Goal: Transaction & Acquisition: Purchase product/service

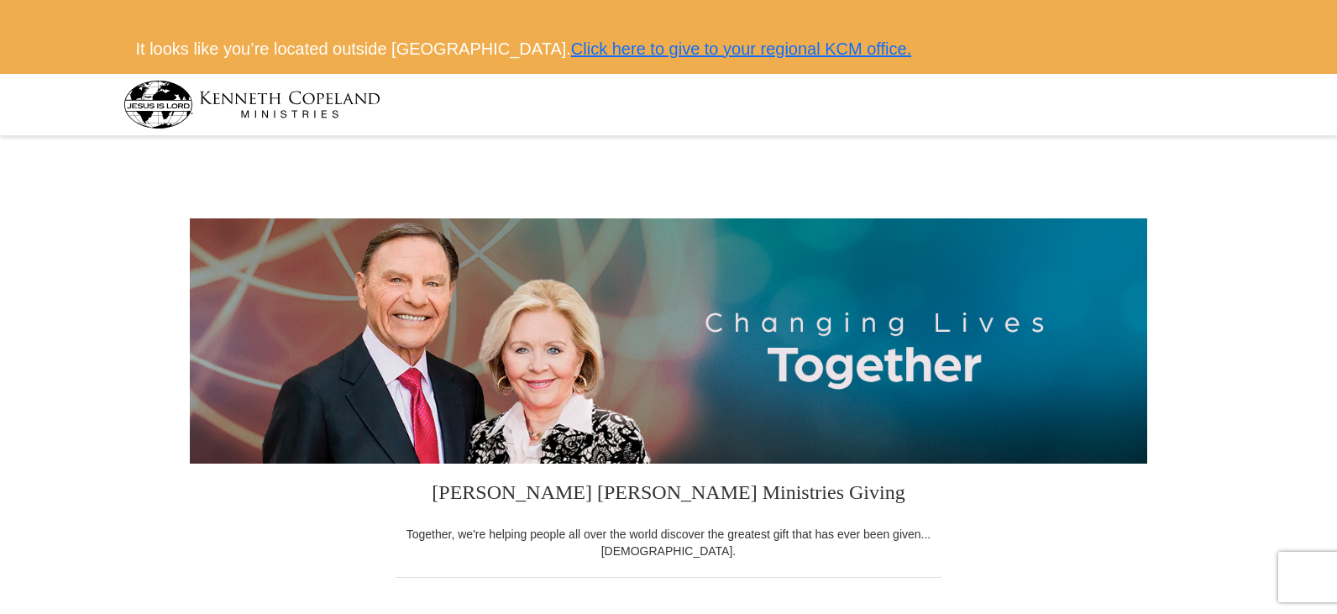
select select "[GEOGRAPHIC_DATA]"
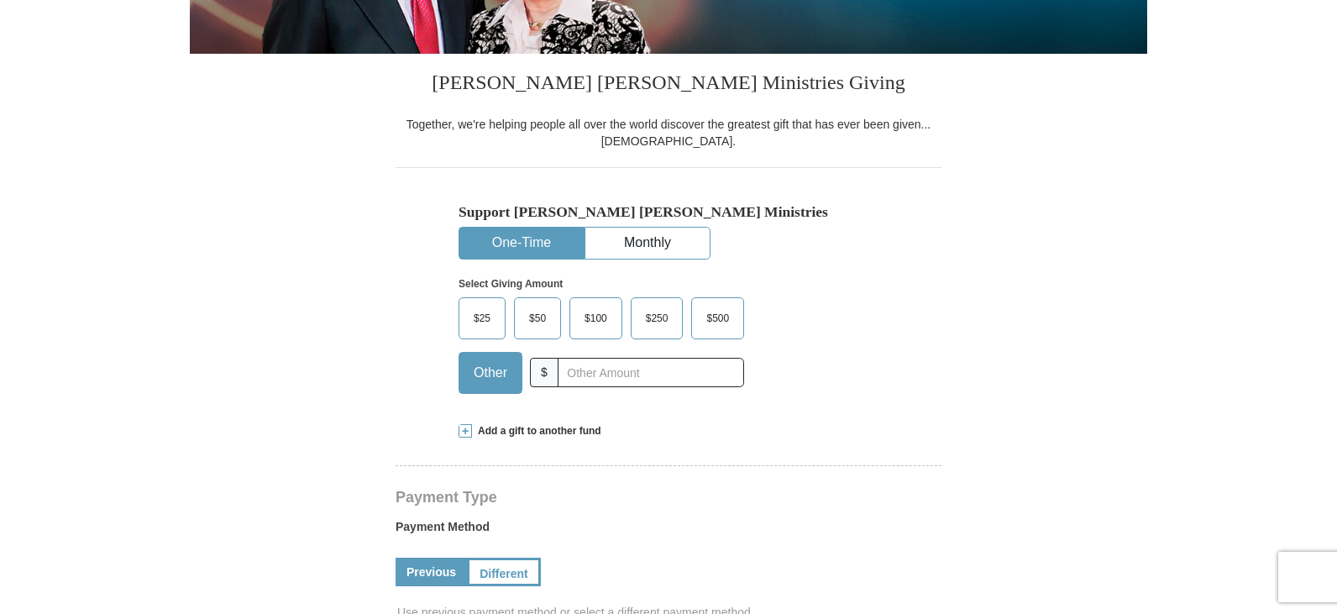
drag, startPoint x: 0, startPoint y: 0, endPoint x: 626, endPoint y: 377, distance: 731.0
click at [626, 377] on input "text" at bounding box center [650, 372] width 186 height 29
type input "95.00"
click at [827, 369] on div "Select Giving Amount Amount must be a valid number The total gift cannot be les…" at bounding box center [668, 332] width 420 height 147
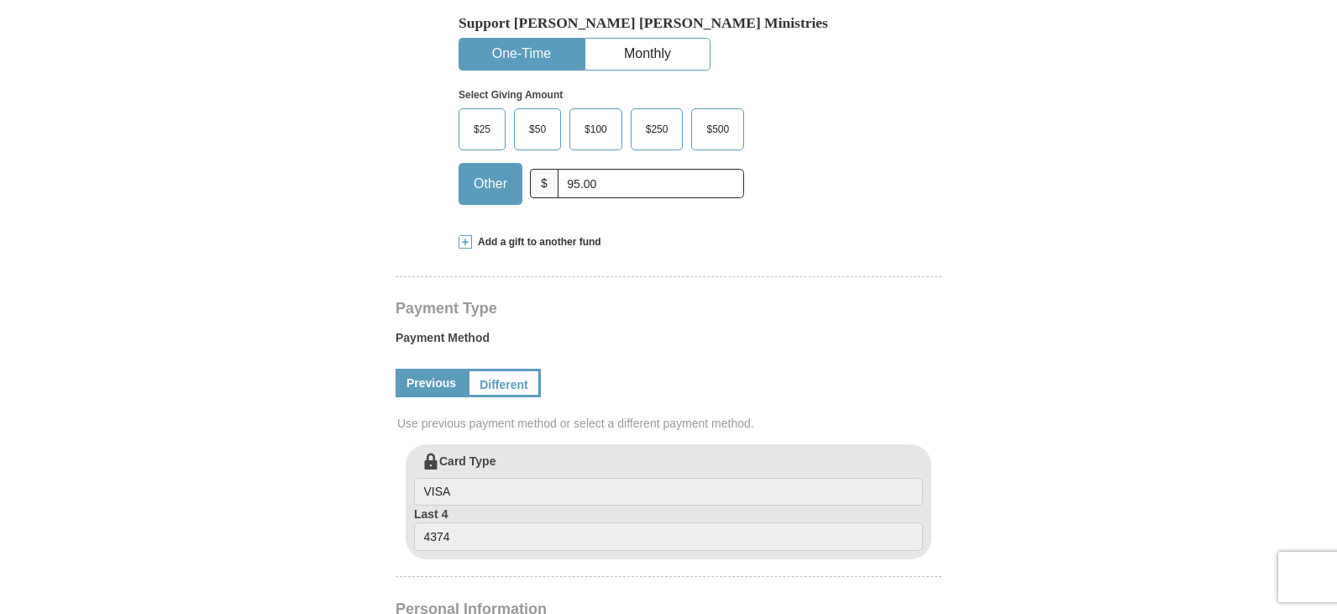
scroll to position [662, 0]
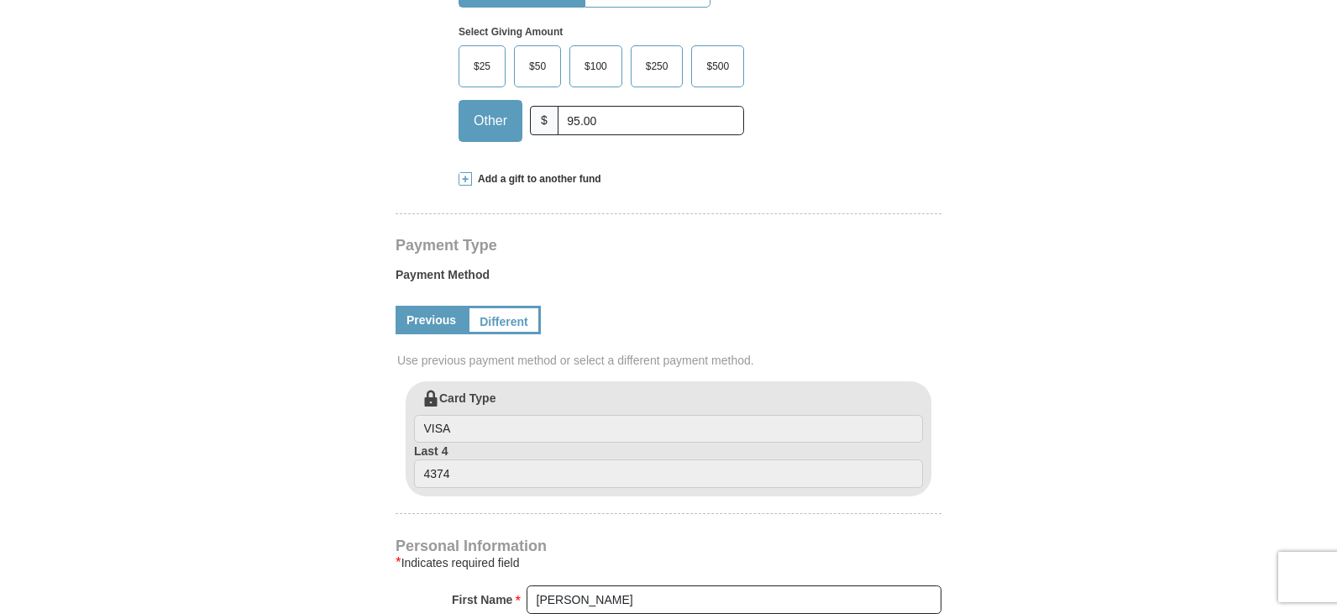
click at [508, 180] on span "Add a gift to another fund" at bounding box center [536, 179] width 129 height 14
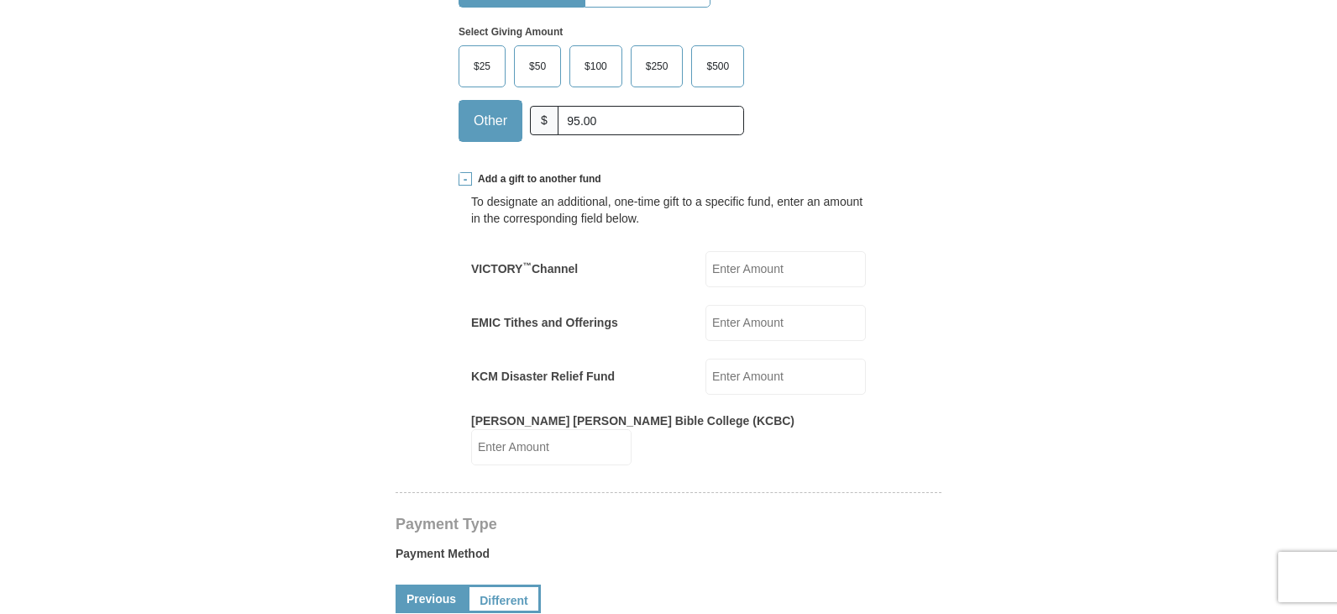
click at [735, 331] on input "EMIC Tithes and Offerings" at bounding box center [785, 323] width 160 height 36
type input "100.00"
click at [1104, 316] on form "[PERSON_NAME] [PERSON_NAME] Ministries Giving Together, we're helping people al…" at bounding box center [668, 536] width 957 height 2114
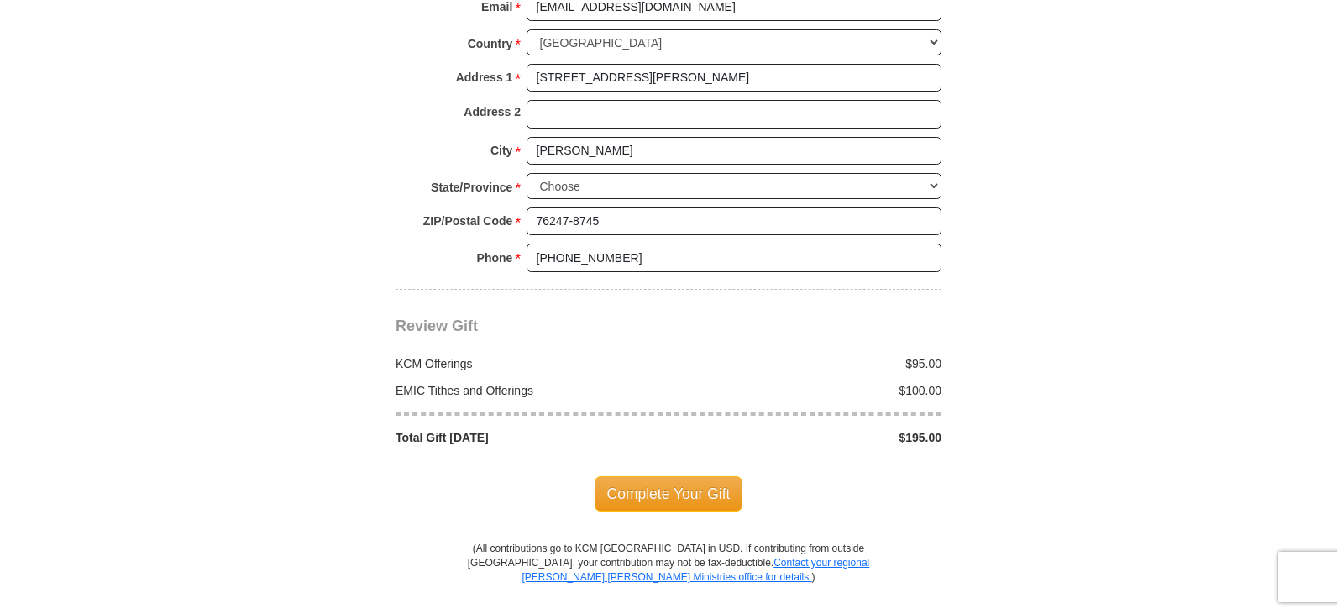
scroll to position [1669, 0]
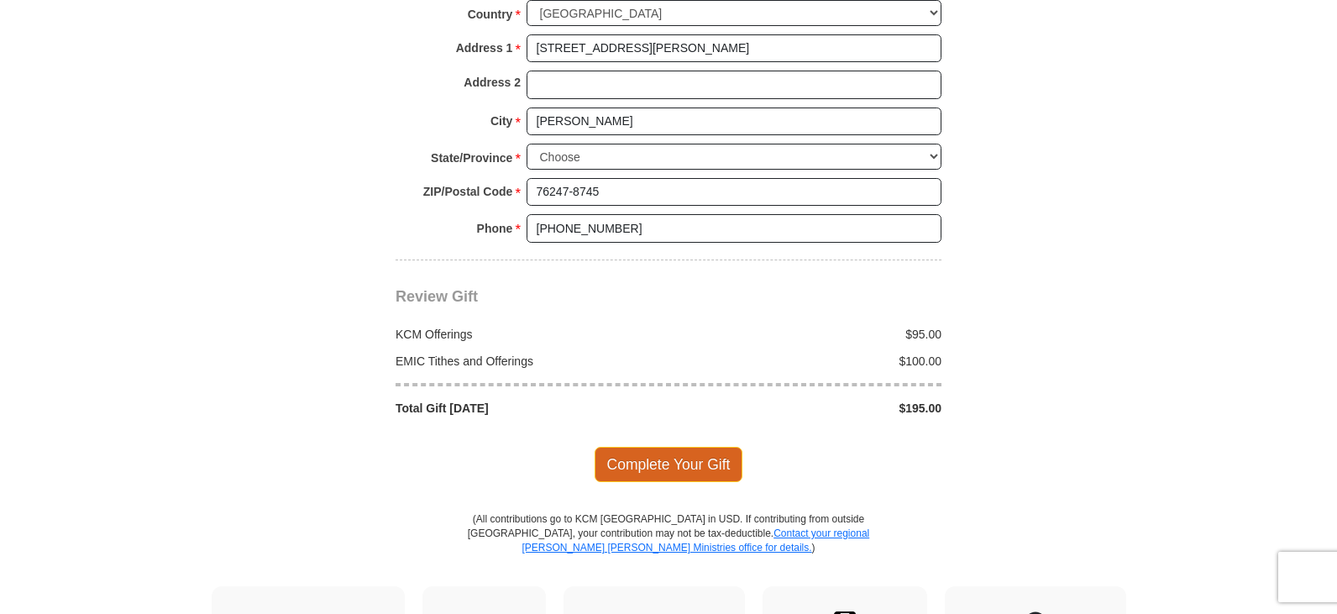
click at [643, 451] on span "Complete Your Gift" at bounding box center [668, 464] width 149 height 35
